Goal: Find specific page/section: Find specific page/section

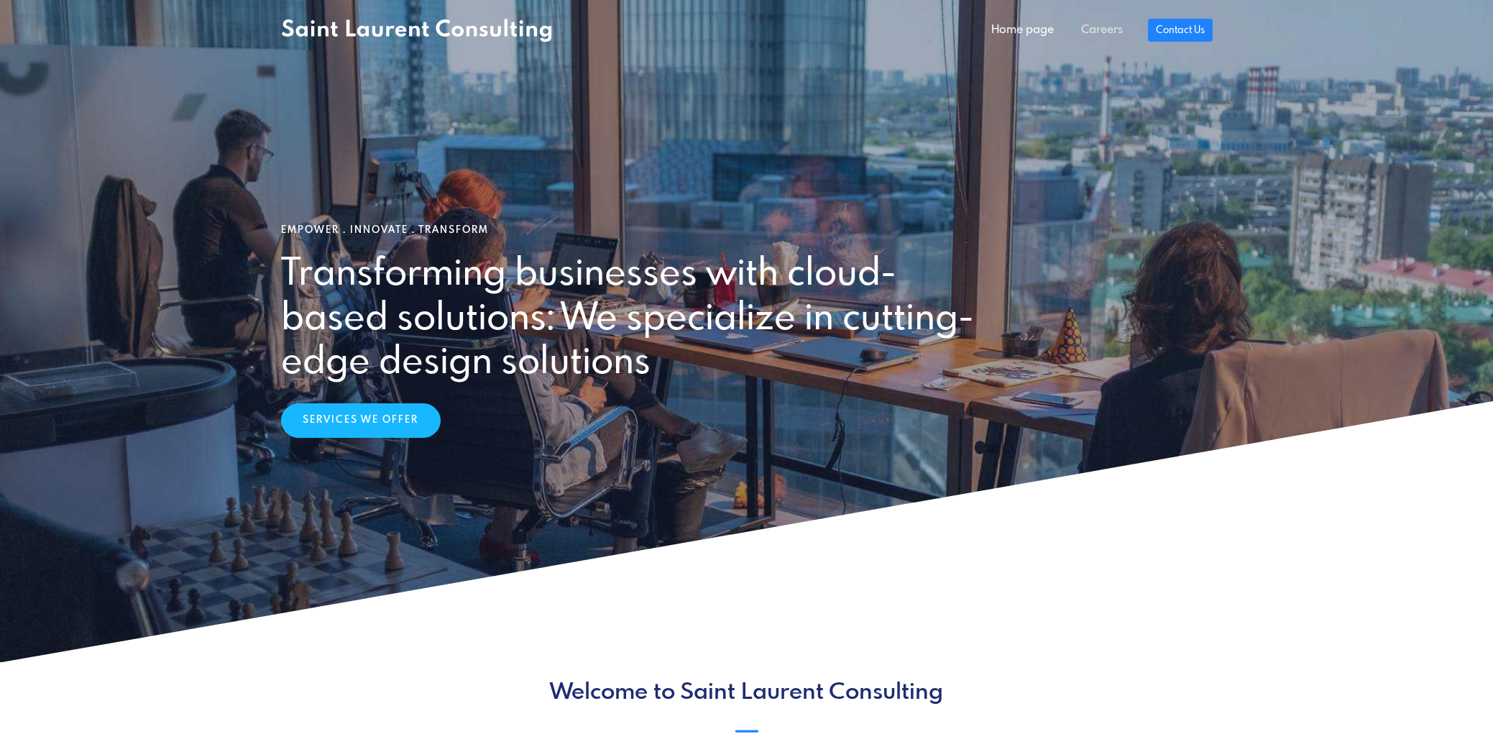
click at [1107, 28] on link "Careers" at bounding box center [1101, 30] width 69 height 29
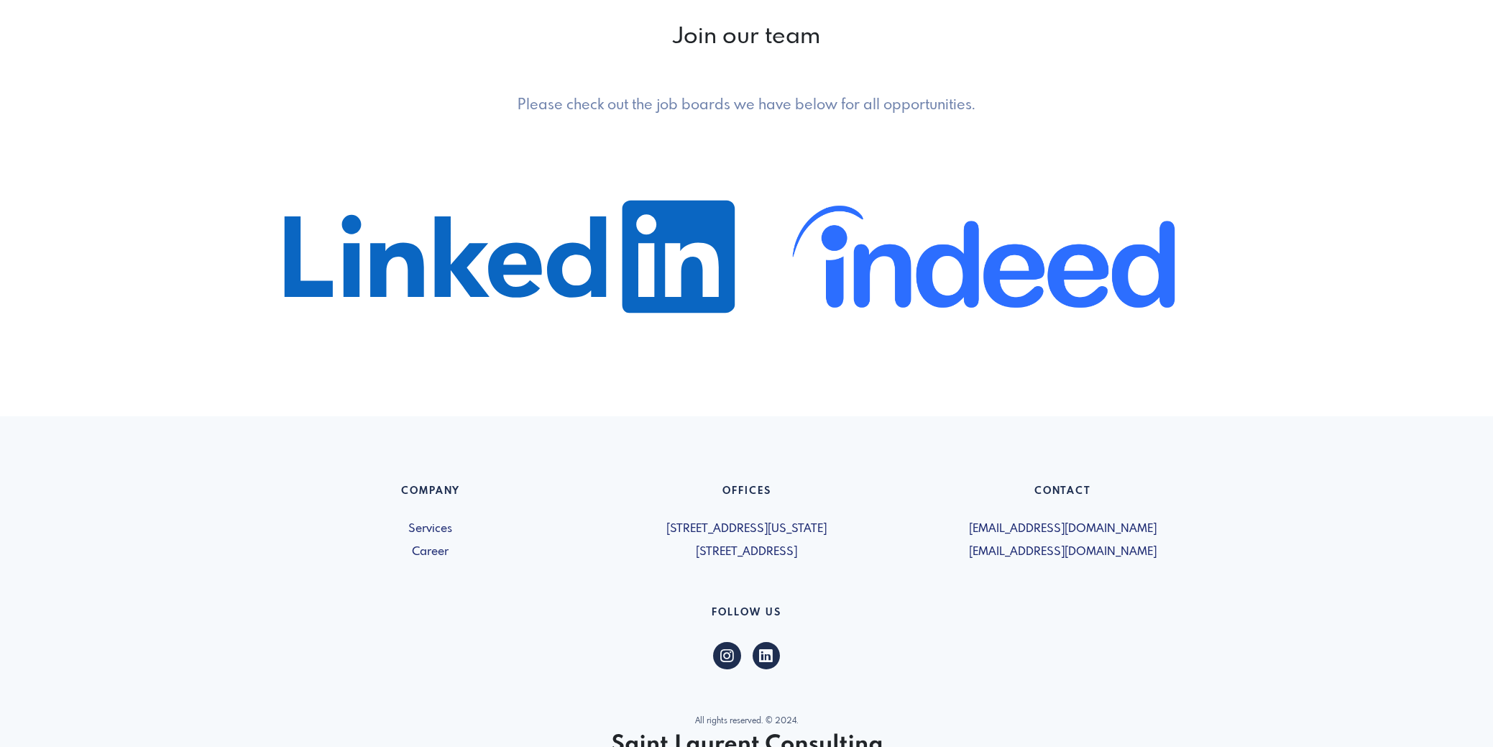
scroll to position [832, 0]
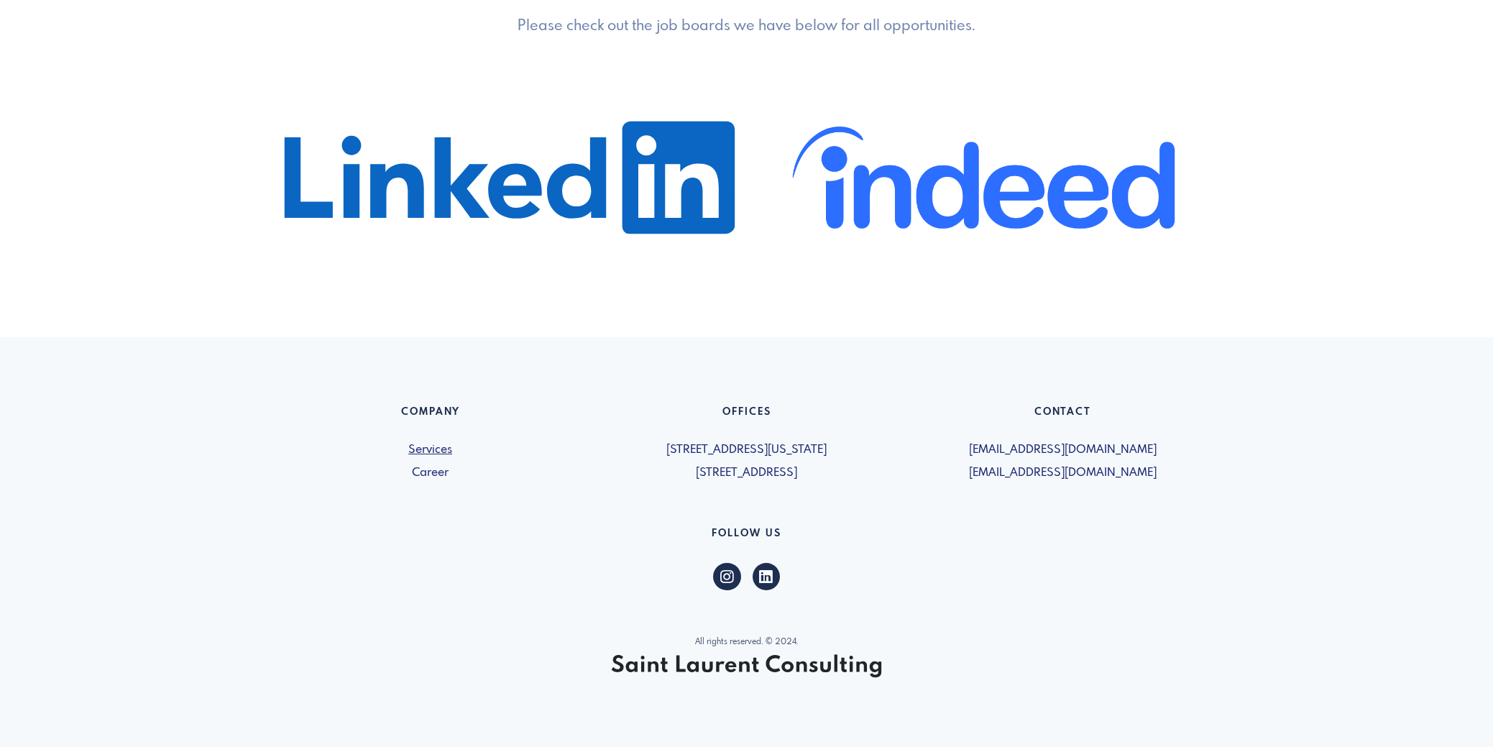
click at [423, 450] on link "Services" at bounding box center [430, 449] width 299 height 17
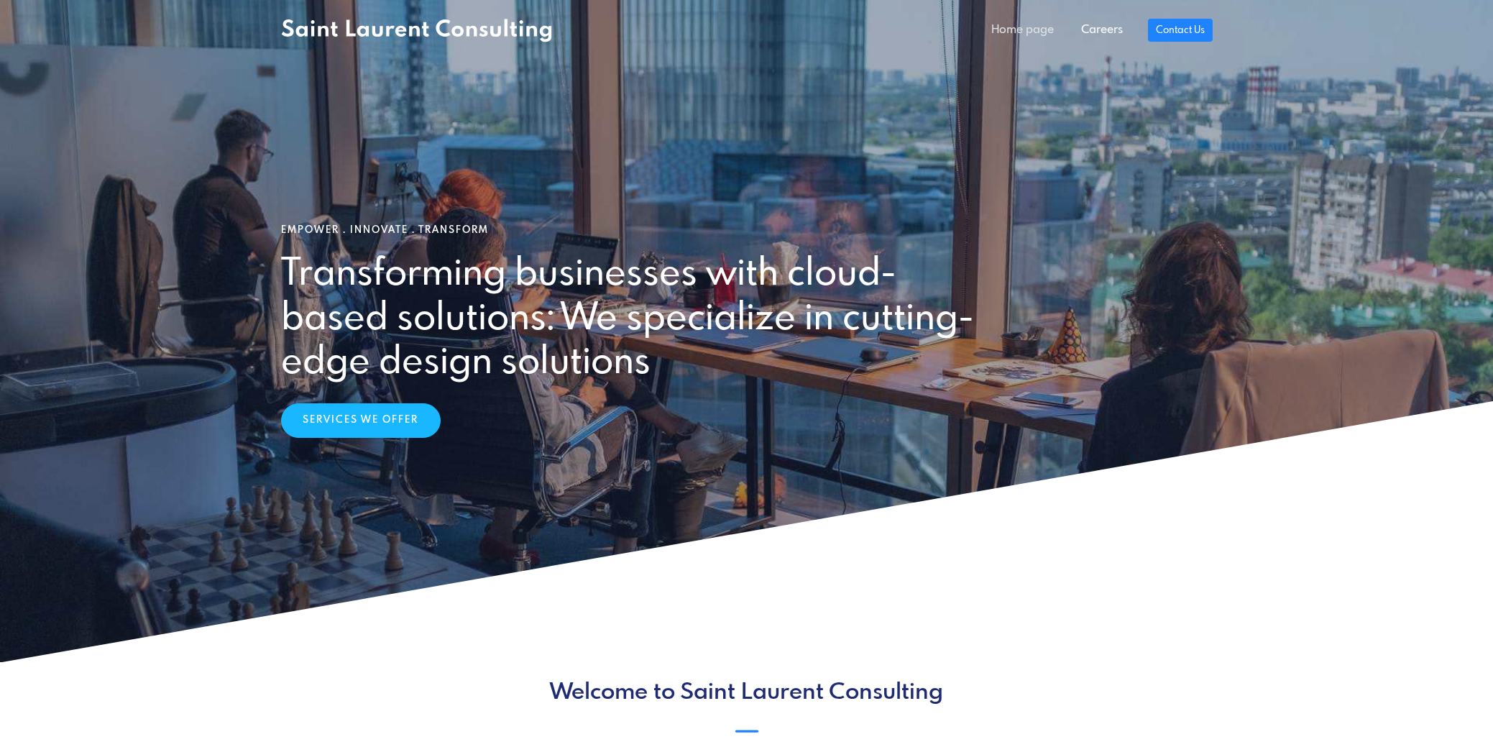
click at [1014, 34] on link "Home page" at bounding box center [1022, 30] width 90 height 29
